Goal: Information Seeking & Learning: Learn about a topic

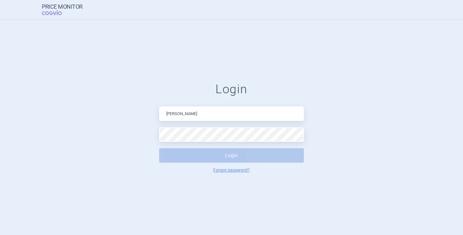
type input "[PERSON_NAME][EMAIL_ADDRESS][DOMAIN_NAME]"
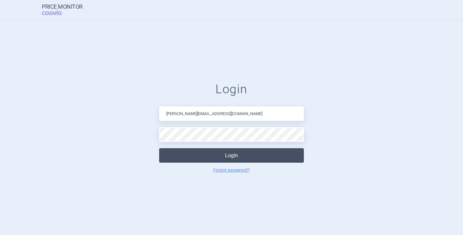
click at [211, 152] on button "Login" at bounding box center [231, 155] width 145 height 14
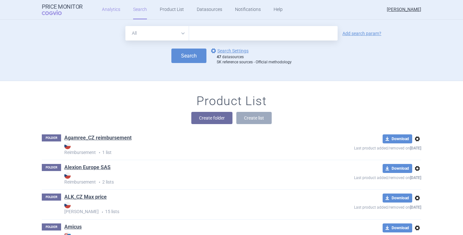
click at [112, 7] on link "Analytics" at bounding box center [111, 9] width 18 height 19
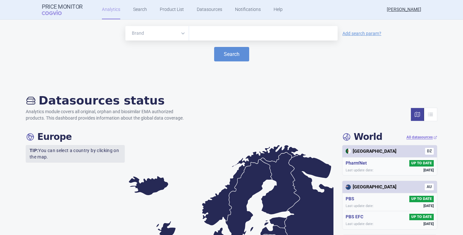
click at [215, 36] on input "text" at bounding box center [263, 33] width 142 height 8
type input "[MEDICAL_DATA]"
click at [221, 51] on button "Search" at bounding box center [231, 54] width 35 height 14
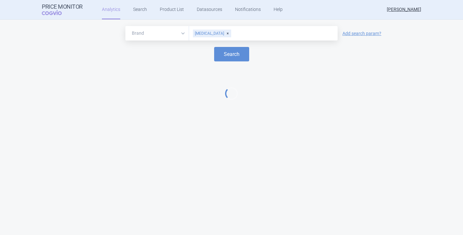
select select "EUR"
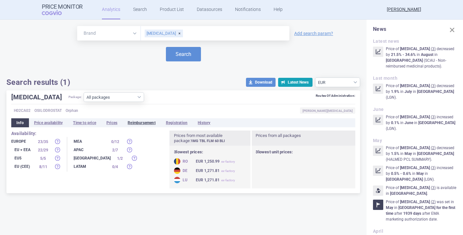
drag, startPoint x: 115, startPoint y: 122, endPoint x: 159, endPoint y: 126, distance: 43.9
click at [115, 122] on li "Prices" at bounding box center [111, 122] width 21 height 9
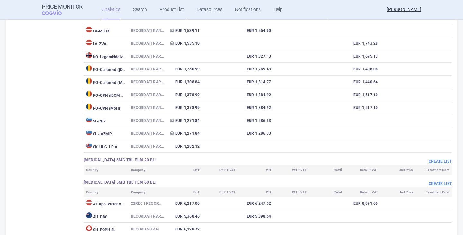
scroll to position [867, 0]
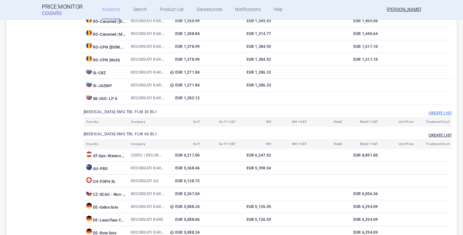
click at [432, 135] on button "Create list" at bounding box center [439, 135] width 23 height 5
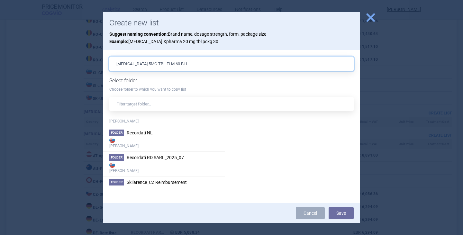
scroll to position [1060, 0]
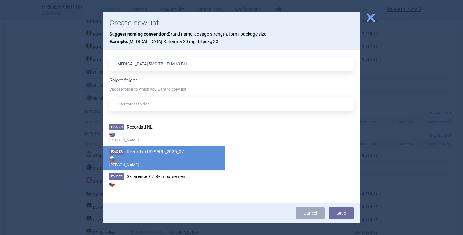
click at [157, 154] on span "Recordati RD SARL_2025_07" at bounding box center [155, 151] width 57 height 5
click at [341, 212] on button "Save" at bounding box center [340, 213] width 25 height 12
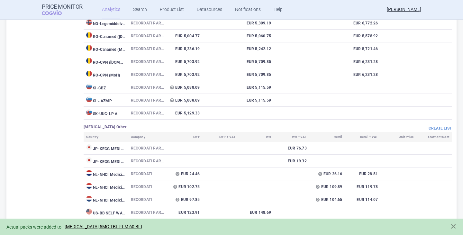
scroll to position [1285, 0]
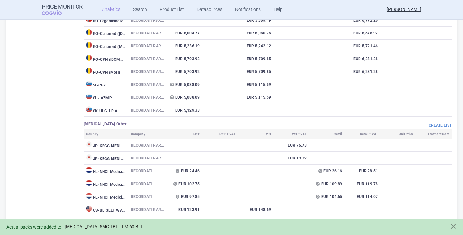
click at [118, 224] on link "[MEDICAL_DATA] 5MG TBL FLM 60 BLI" at bounding box center [103, 226] width 77 height 5
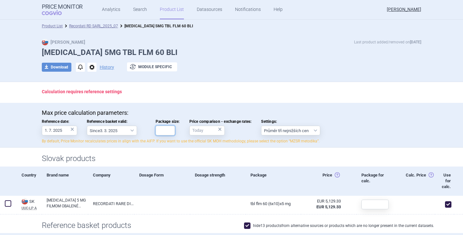
click at [171, 130] on input "Package size:" at bounding box center [164, 131] width 19 height 10
type input "60"
click at [208, 99] on div "Calculation requires reference settings" at bounding box center [231, 92] width 405 height 21
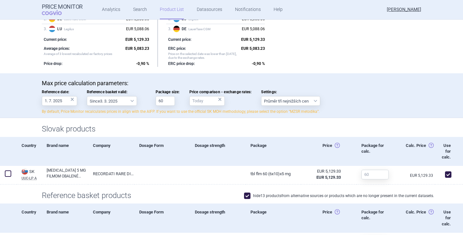
scroll to position [92, 0]
click at [244, 197] on span at bounding box center [247, 196] width 6 height 6
checkbox input "false"
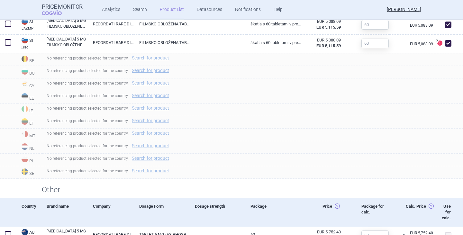
scroll to position [767, 0]
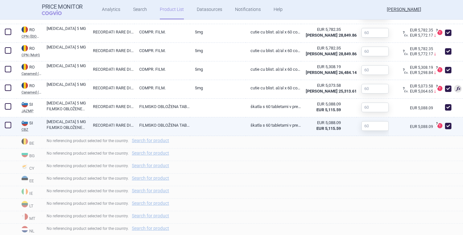
click at [446, 124] on span at bounding box center [448, 126] width 10 height 10
checkbox input "false"
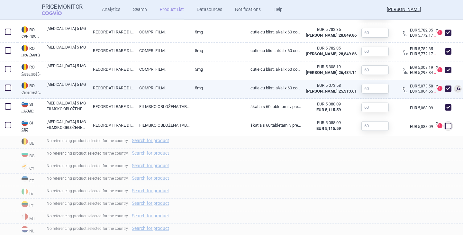
click at [445, 89] on span at bounding box center [448, 88] width 6 height 6
checkbox input "false"
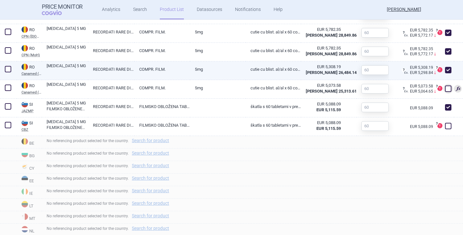
click at [445, 70] on span at bounding box center [448, 70] width 6 height 6
checkbox input "false"
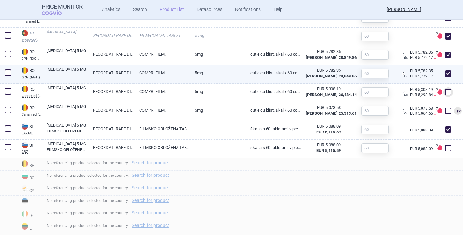
scroll to position [702, 0]
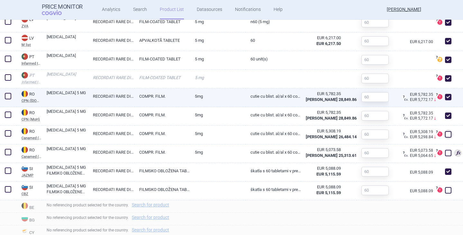
click at [445, 94] on span at bounding box center [448, 97] width 6 height 6
checkbox input "false"
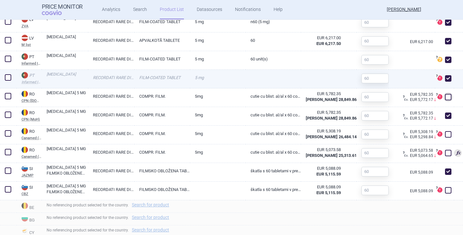
click at [445, 76] on span at bounding box center [448, 78] width 6 height 6
checkbox input "false"
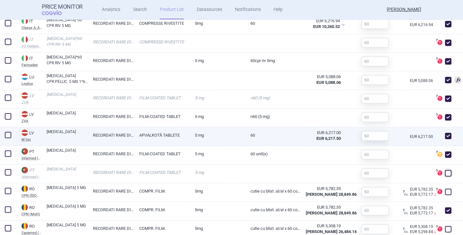
scroll to position [606, 0]
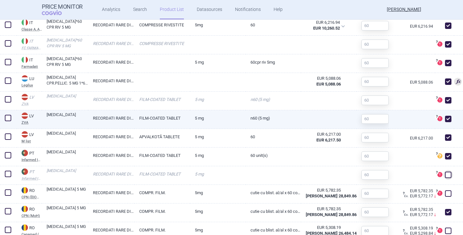
click at [445, 118] on span at bounding box center [448, 119] width 6 height 6
checkbox input "false"
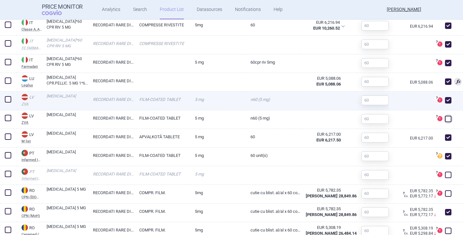
click at [445, 103] on span at bounding box center [448, 100] width 6 height 6
checkbox input "false"
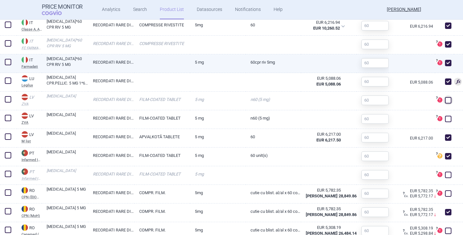
click at [445, 63] on span at bounding box center [448, 63] width 6 height 6
checkbox input "false"
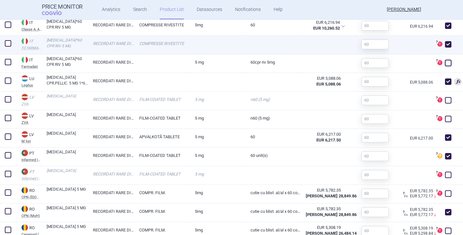
click at [445, 46] on span at bounding box center [448, 44] width 6 height 6
checkbox input "false"
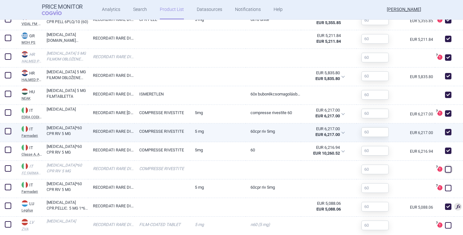
scroll to position [477, 0]
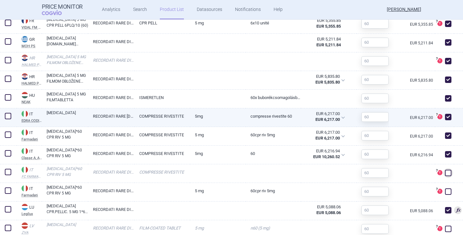
click at [445, 118] on span at bounding box center [448, 117] width 6 height 6
checkbox input "false"
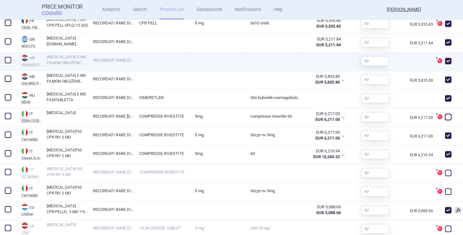
click at [445, 61] on span at bounding box center [448, 61] width 6 height 6
checkbox input "false"
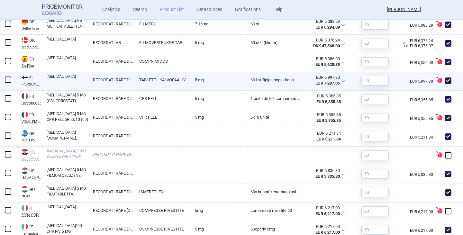
scroll to position [349, 0]
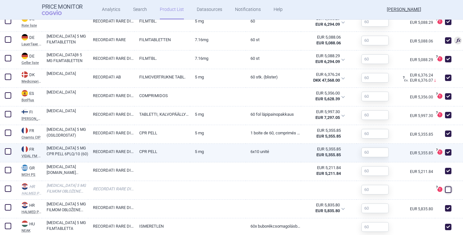
click at [445, 151] on span at bounding box center [448, 152] width 6 height 6
checkbox input "false"
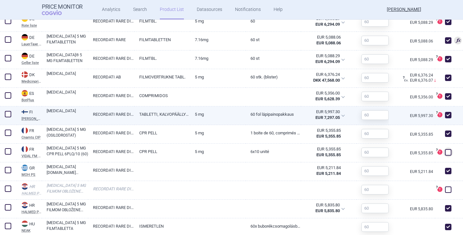
click at [446, 112] on span at bounding box center [448, 115] width 10 height 10
checkbox input "false"
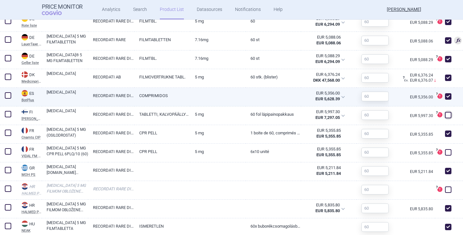
click at [445, 93] on span at bounding box center [448, 96] width 6 height 6
checkbox input "false"
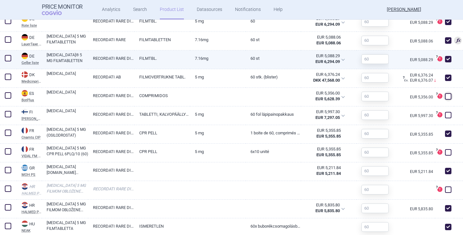
click at [445, 57] on span at bounding box center [448, 59] width 6 height 6
checkbox input "false"
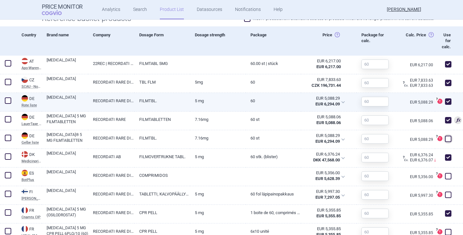
scroll to position [253, 0]
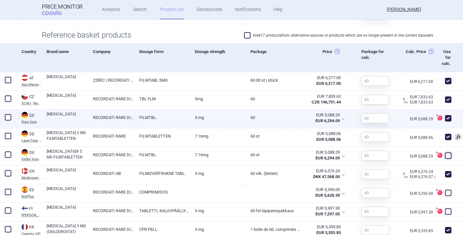
click at [445, 118] on span at bounding box center [448, 118] width 6 height 6
checkbox input "false"
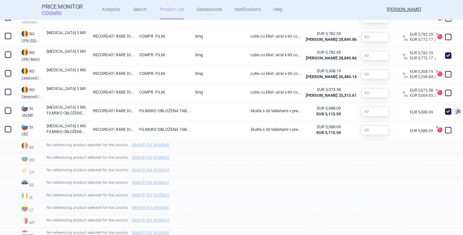
scroll to position [685, 0]
